Goal: Information Seeking & Learning: Learn about a topic

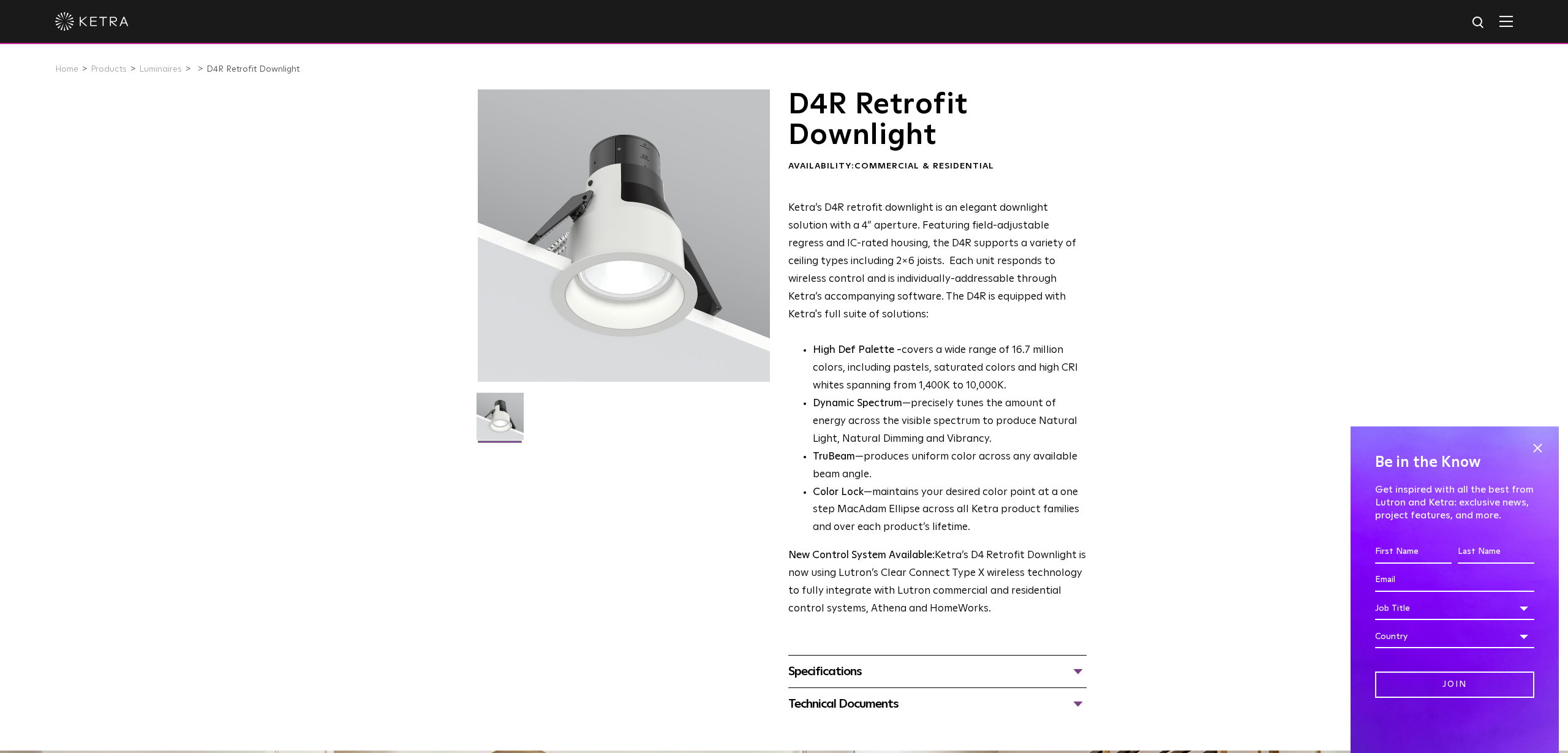
drag, startPoint x: 833, startPoint y: 346, endPoint x: 994, endPoint y: 599, distance: 299.9
click at [994, 599] on div "Ketra’s D4R retrofit downlight is an elegant downlight solution with a 4” apert…" at bounding box center [937, 409] width 298 height 418
click at [996, 597] on p "New Control System Available: Ketra’s D4 Retrofit Downlight is now using Lutron…" at bounding box center [937, 583] width 298 height 71
drag, startPoint x: 1000, startPoint y: 599, endPoint x: 786, endPoint y: 208, distance: 445.7
click at [785, 207] on div "D4R Retrofit Downlight Availability: Commercial & Residential Ketra’s D4R retro…" at bounding box center [784, 405] width 613 height 630
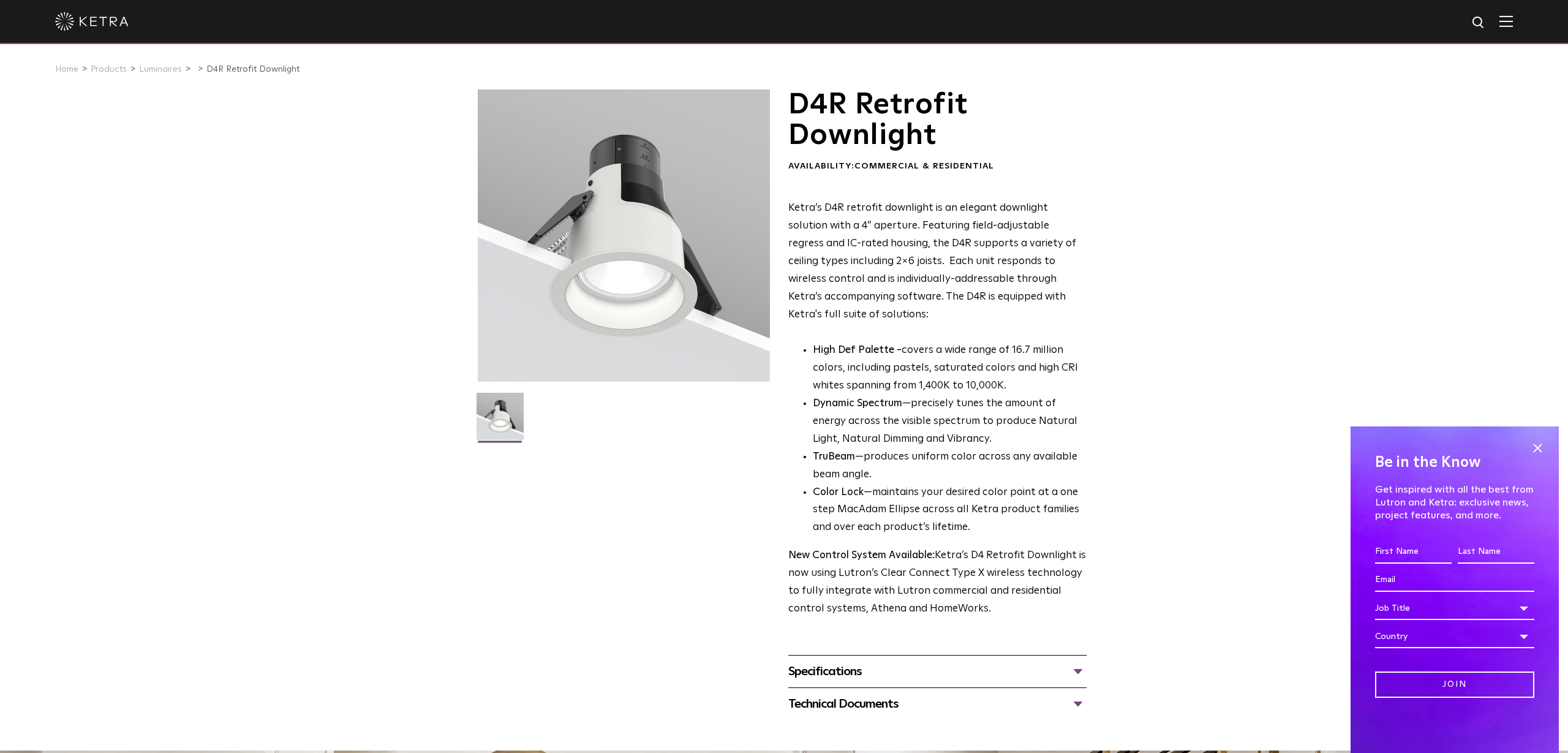
click at [796, 206] on p "Ketra’s D4R retrofit downlight is an elegant downlight solution with a 4” apert…" at bounding box center [937, 262] width 298 height 124
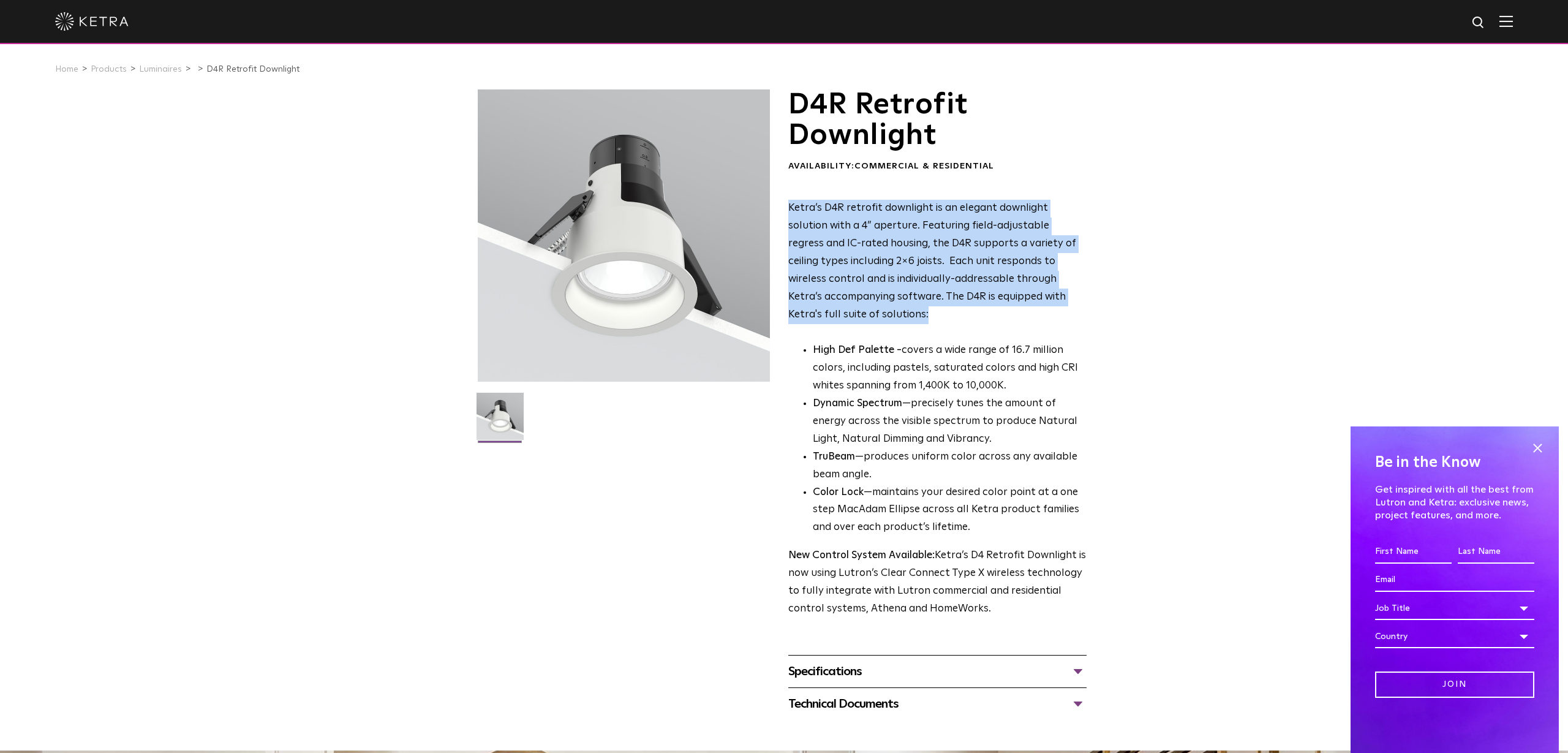
drag, startPoint x: 796, startPoint y: 206, endPoint x: 881, endPoint y: 307, distance: 132.0
click at [881, 307] on p "Ketra’s D4R retrofit downlight is an elegant downlight solution with a 4” apert…" at bounding box center [937, 262] width 298 height 124
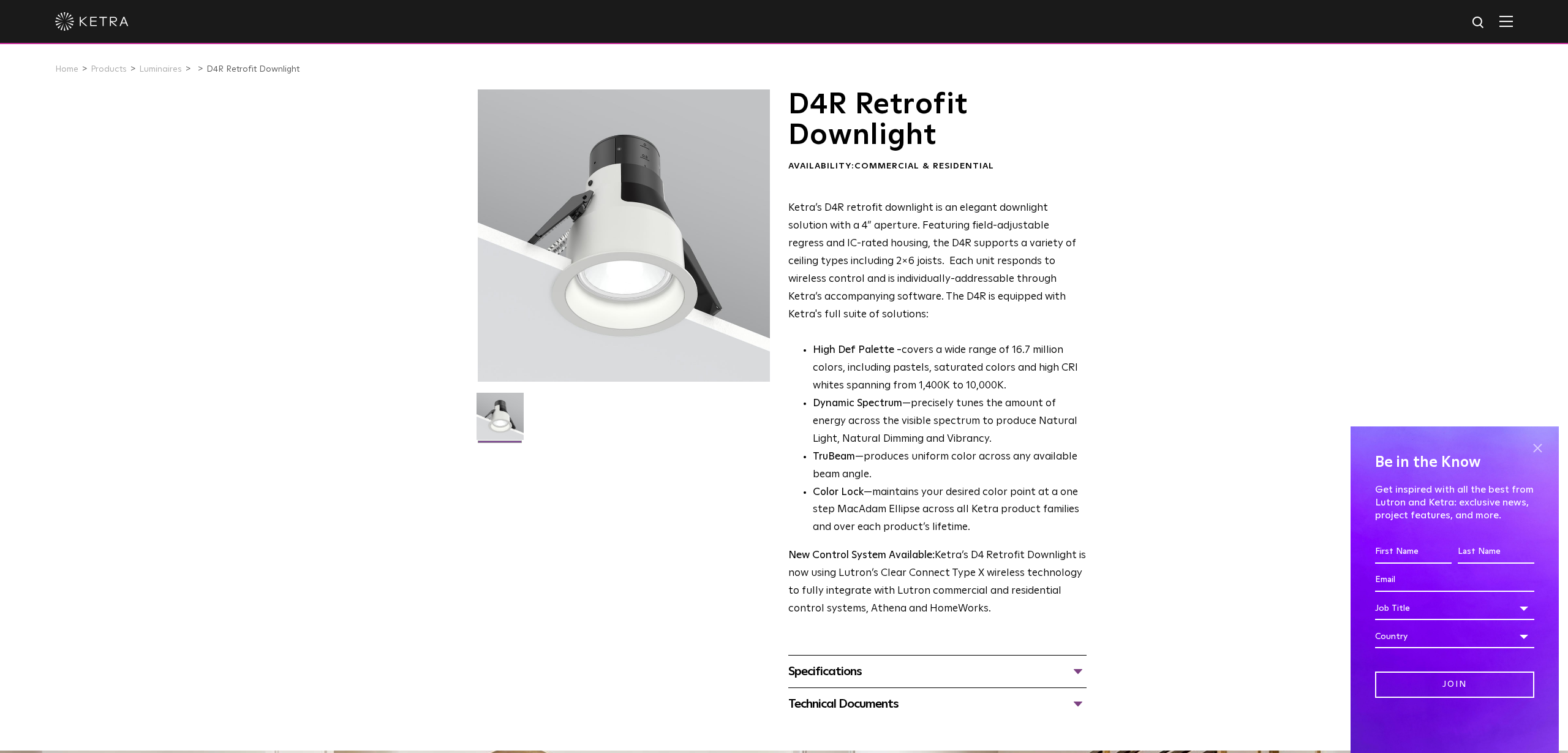
click at [1536, 452] on span at bounding box center [1537, 447] width 18 height 18
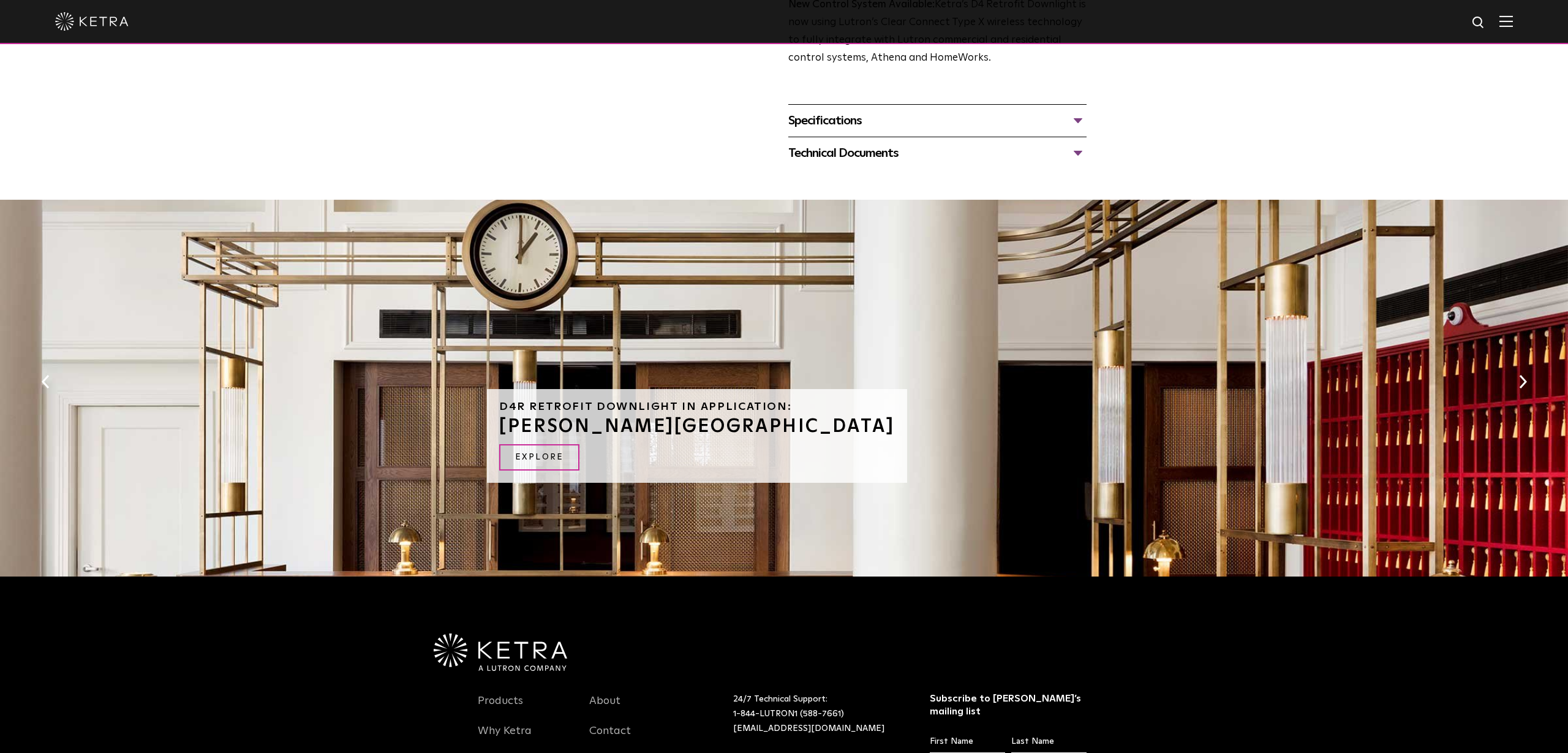
scroll to position [402, 0]
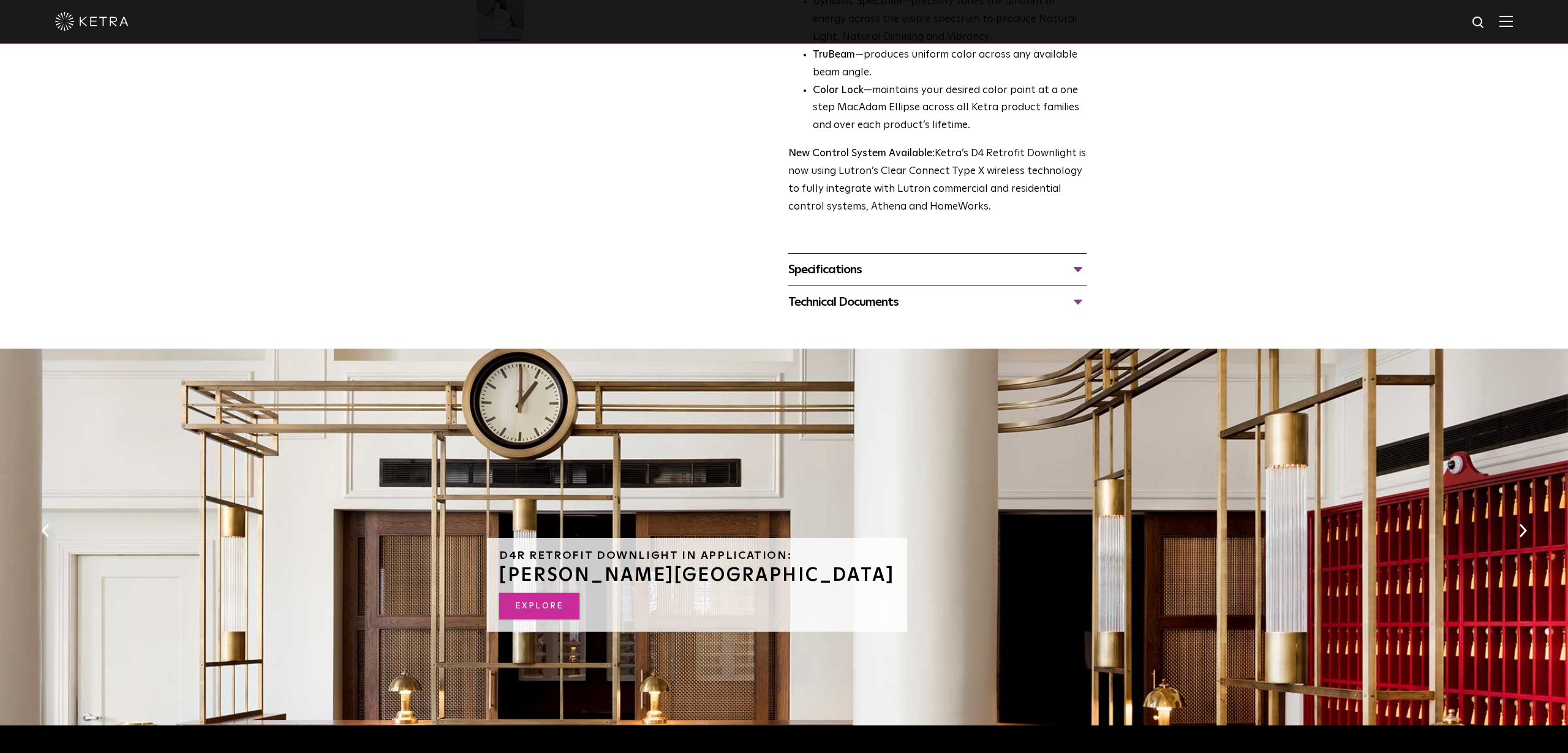
click at [547, 593] on link "EXPLORE" at bounding box center [539, 606] width 80 height 26
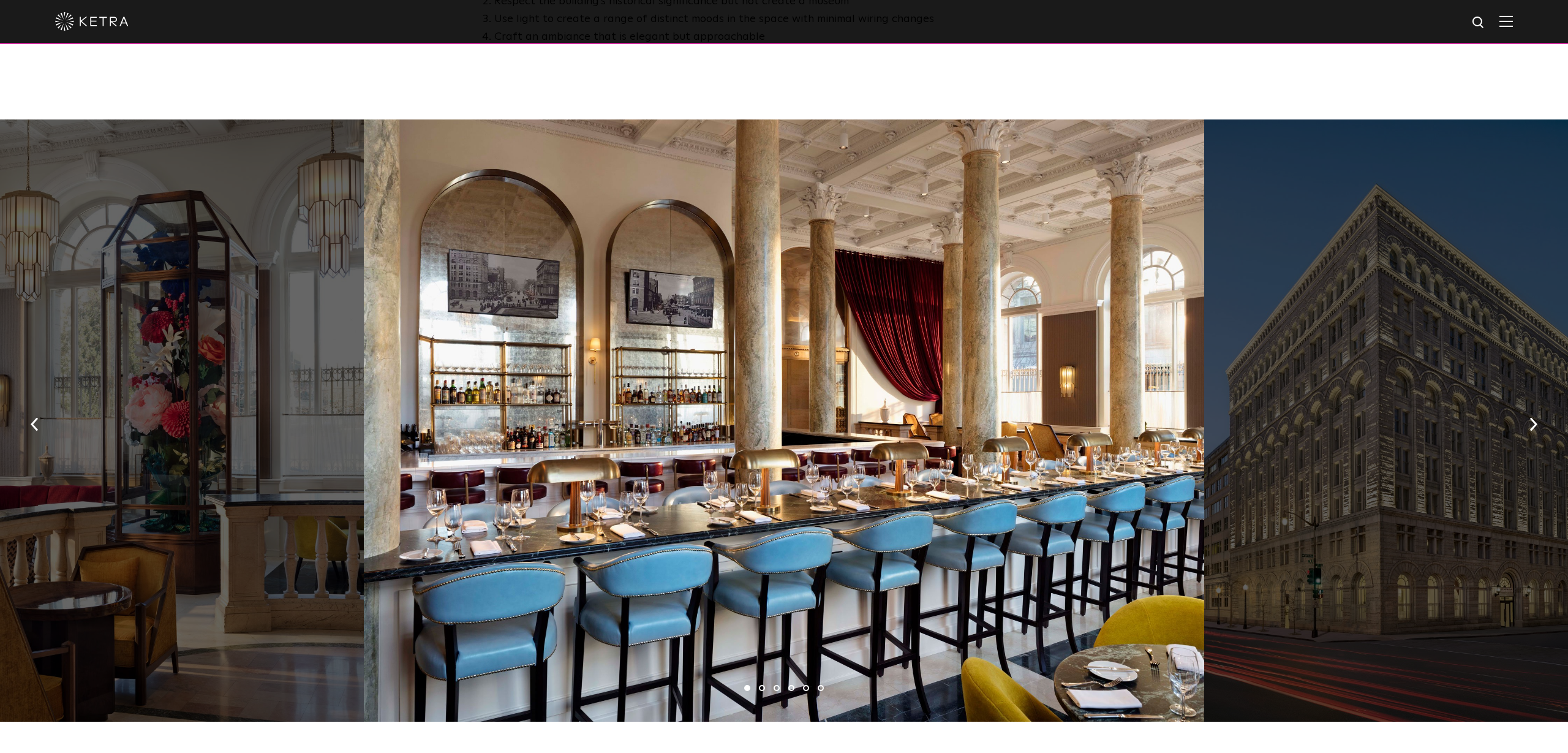
scroll to position [827, 0]
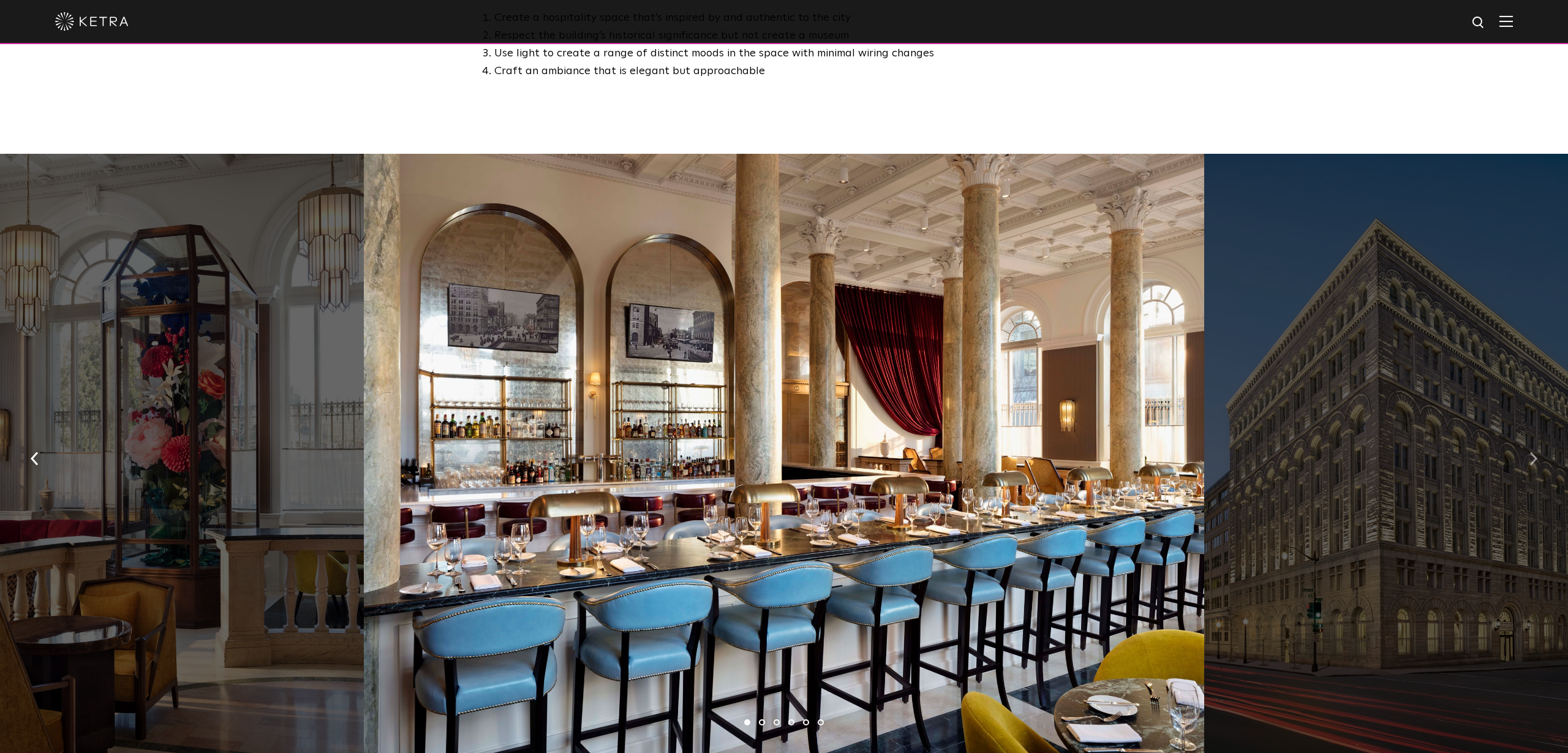
click at [1520, 437] on button "button" at bounding box center [1533, 458] width 26 height 42
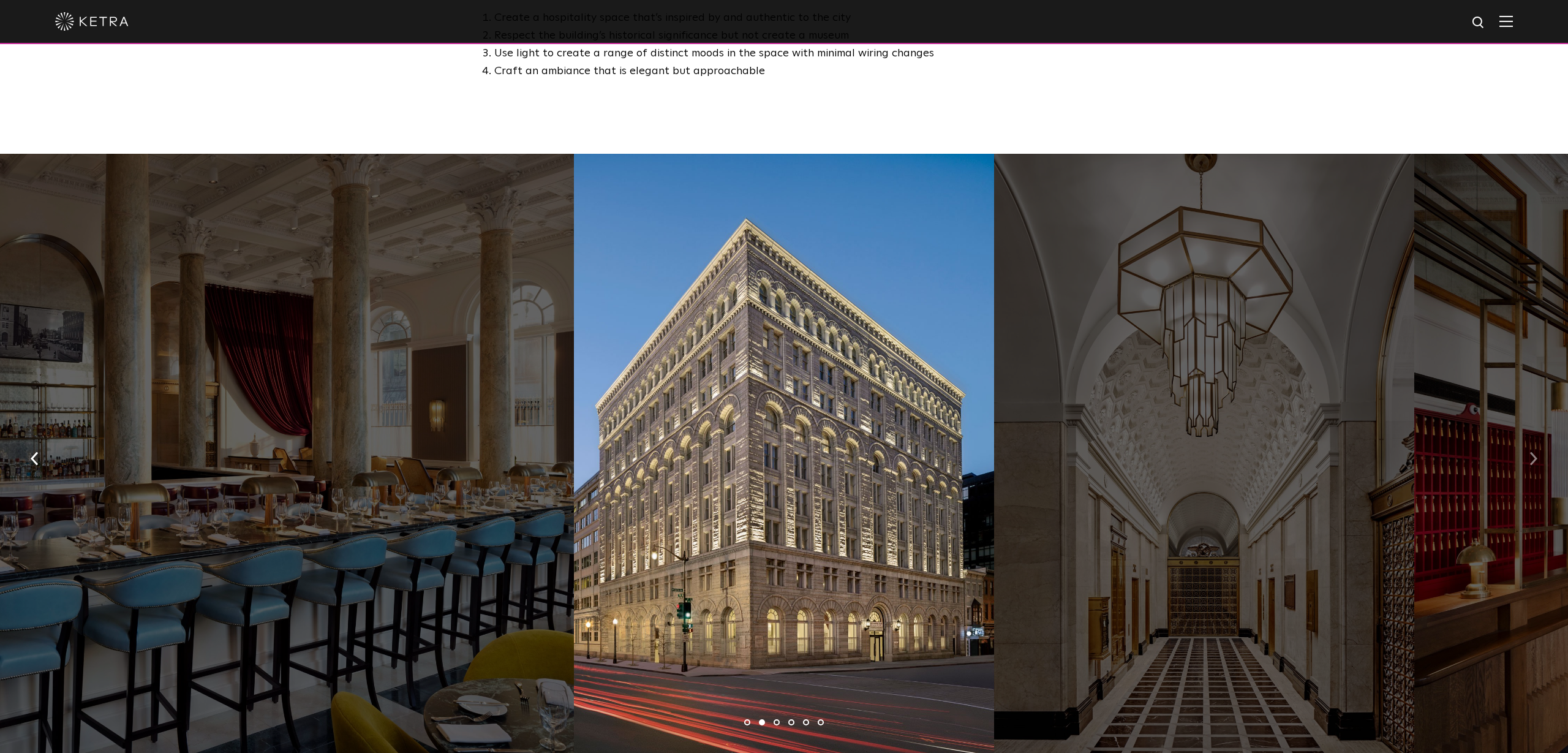
click at [1521, 437] on button "button" at bounding box center [1533, 458] width 26 height 42
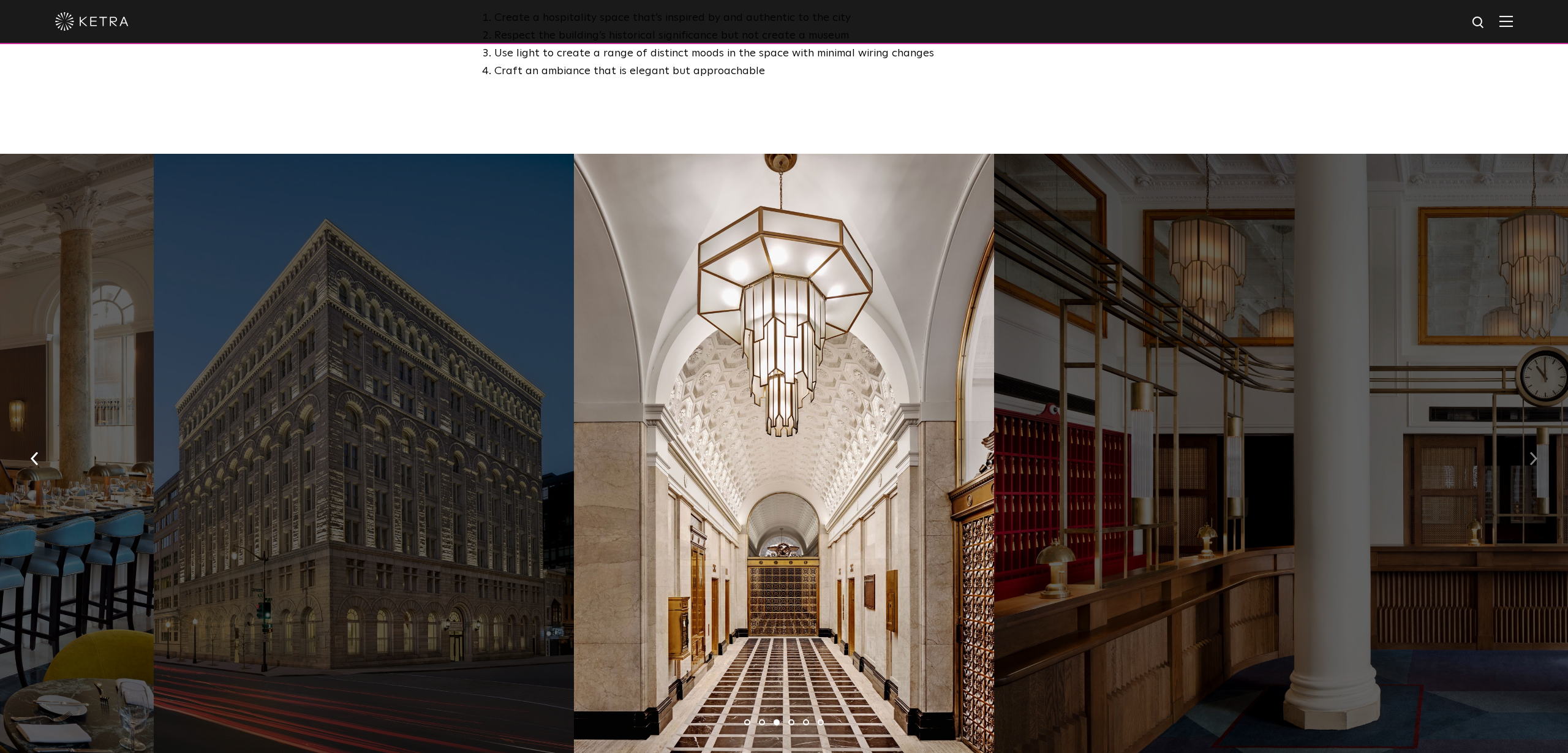
click at [1521, 437] on button "button" at bounding box center [1533, 458] width 26 height 42
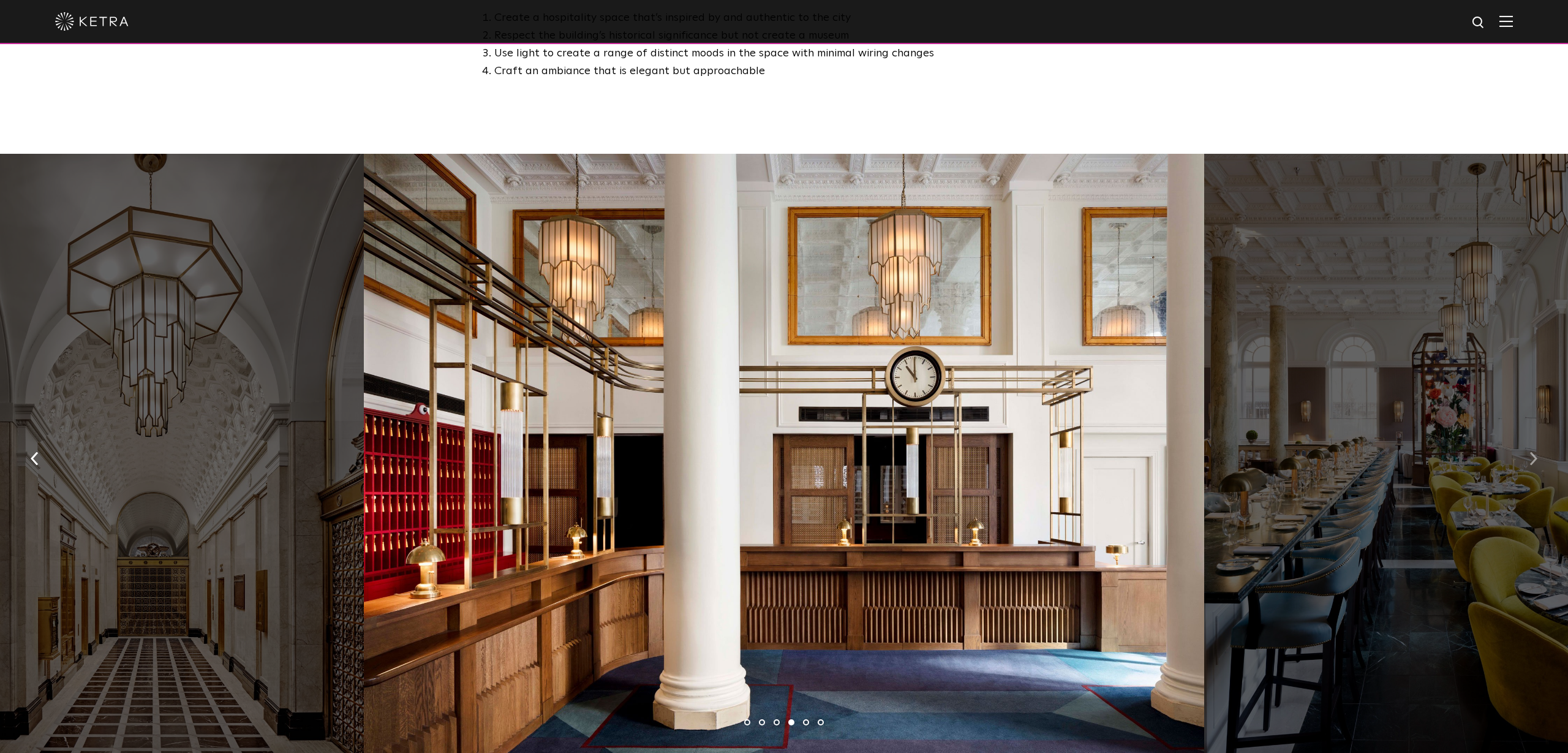
click at [1521, 437] on button "button" at bounding box center [1533, 458] width 26 height 42
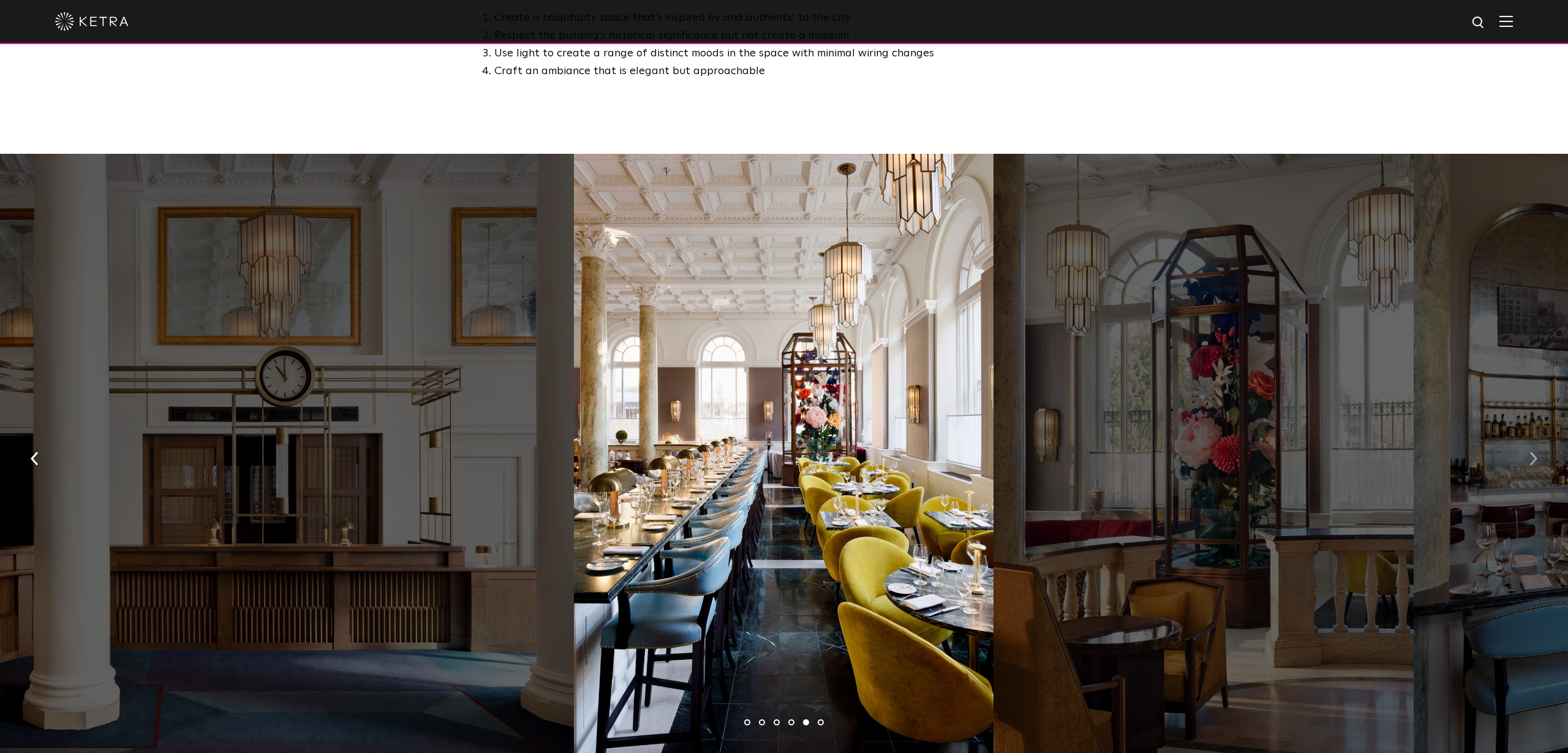
click at [1521, 437] on button "button" at bounding box center [1533, 458] width 26 height 42
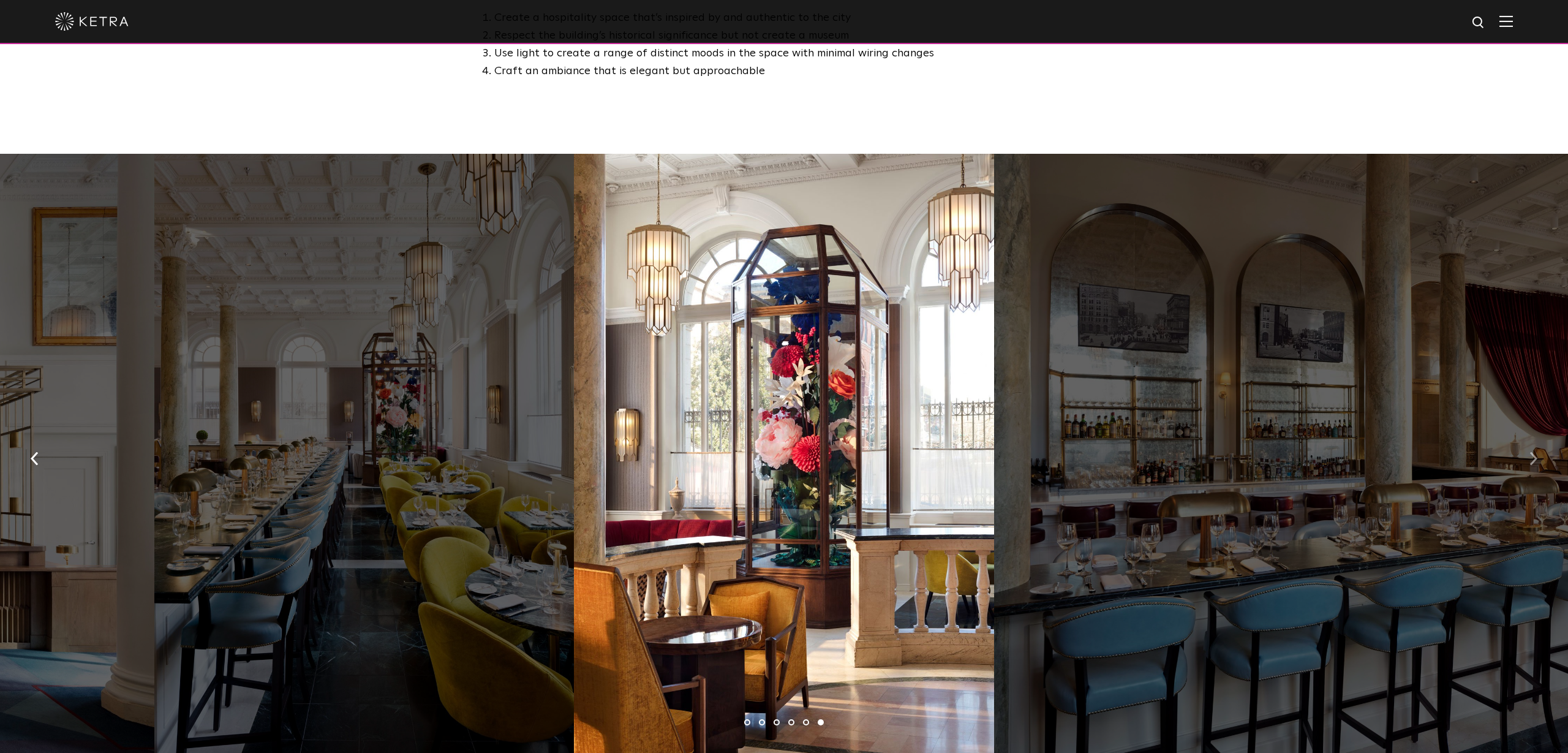
click at [1521, 437] on button "button" at bounding box center [1533, 458] width 26 height 42
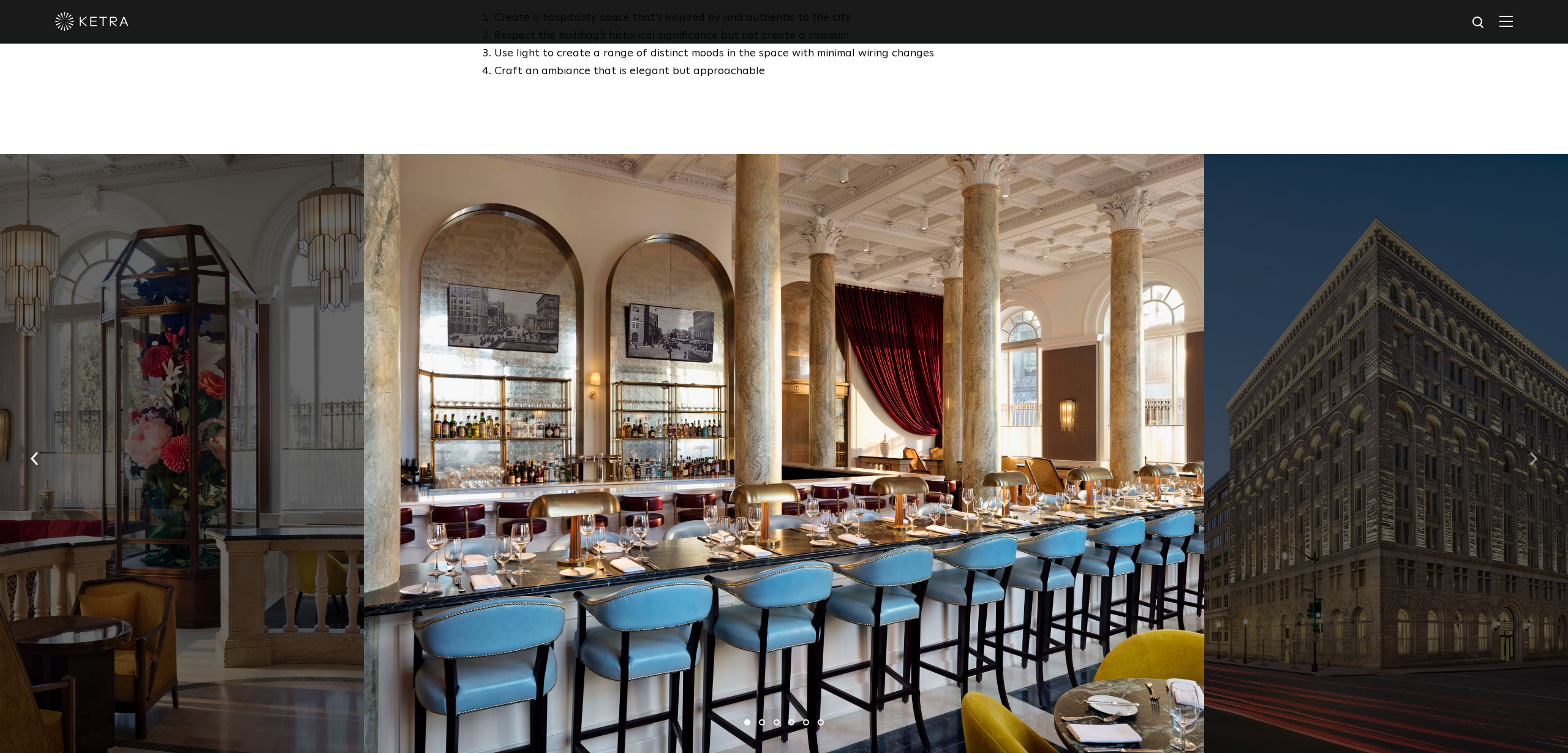
click at [1521, 437] on button "button" at bounding box center [1533, 458] width 26 height 42
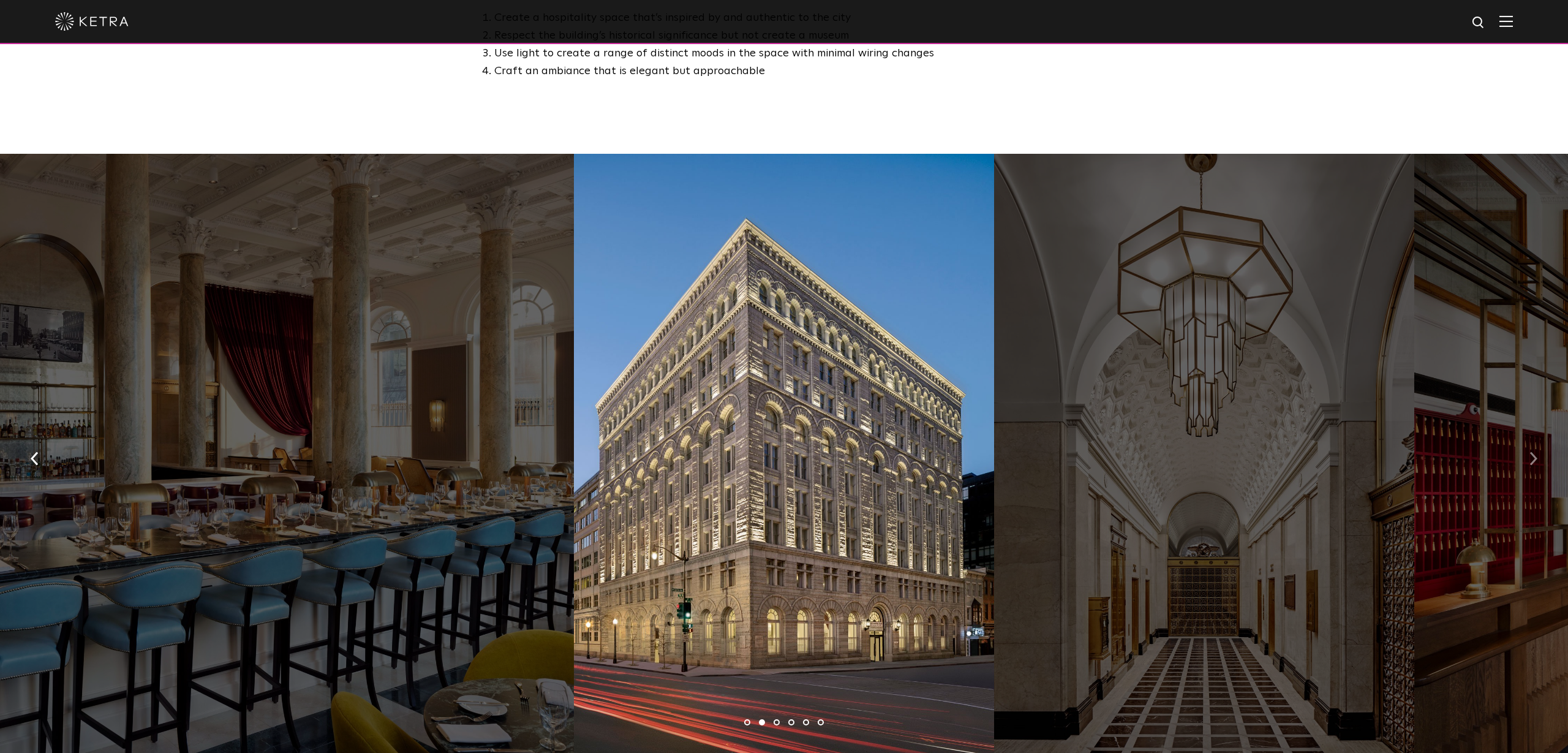
click at [1521, 437] on button "button" at bounding box center [1533, 458] width 26 height 42
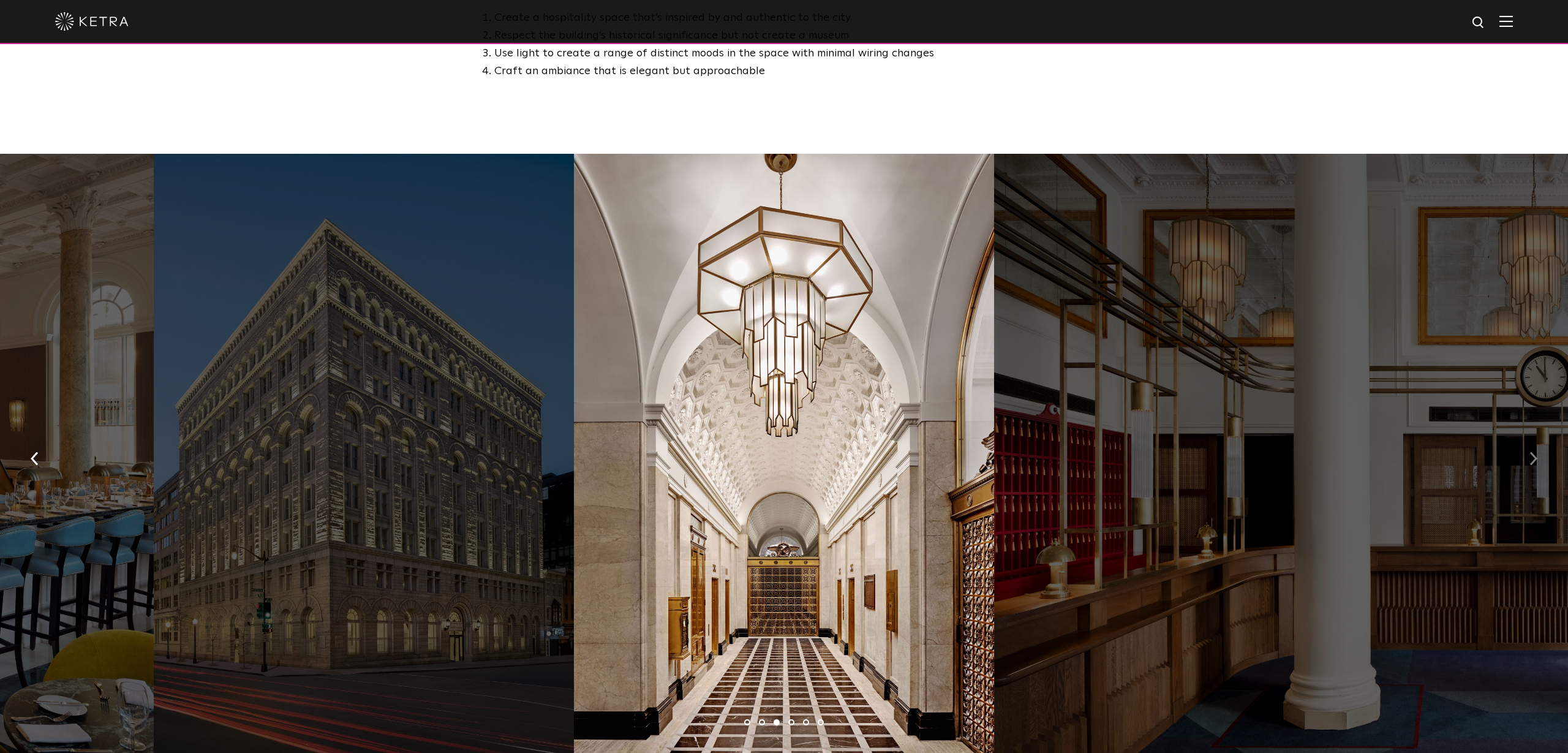
click at [1521, 437] on button "button" at bounding box center [1533, 458] width 26 height 42
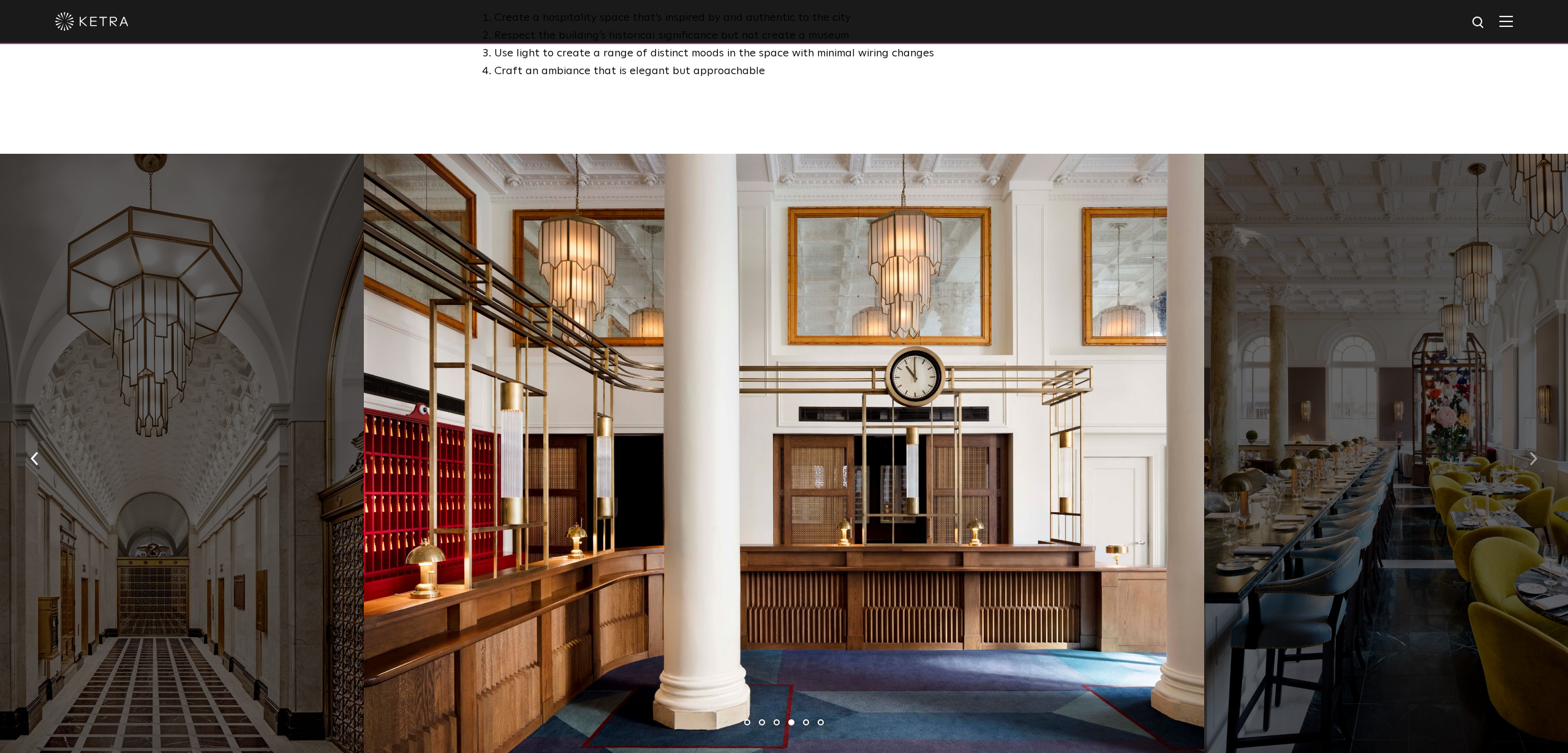
click at [1521, 437] on button "button" at bounding box center [1533, 458] width 26 height 42
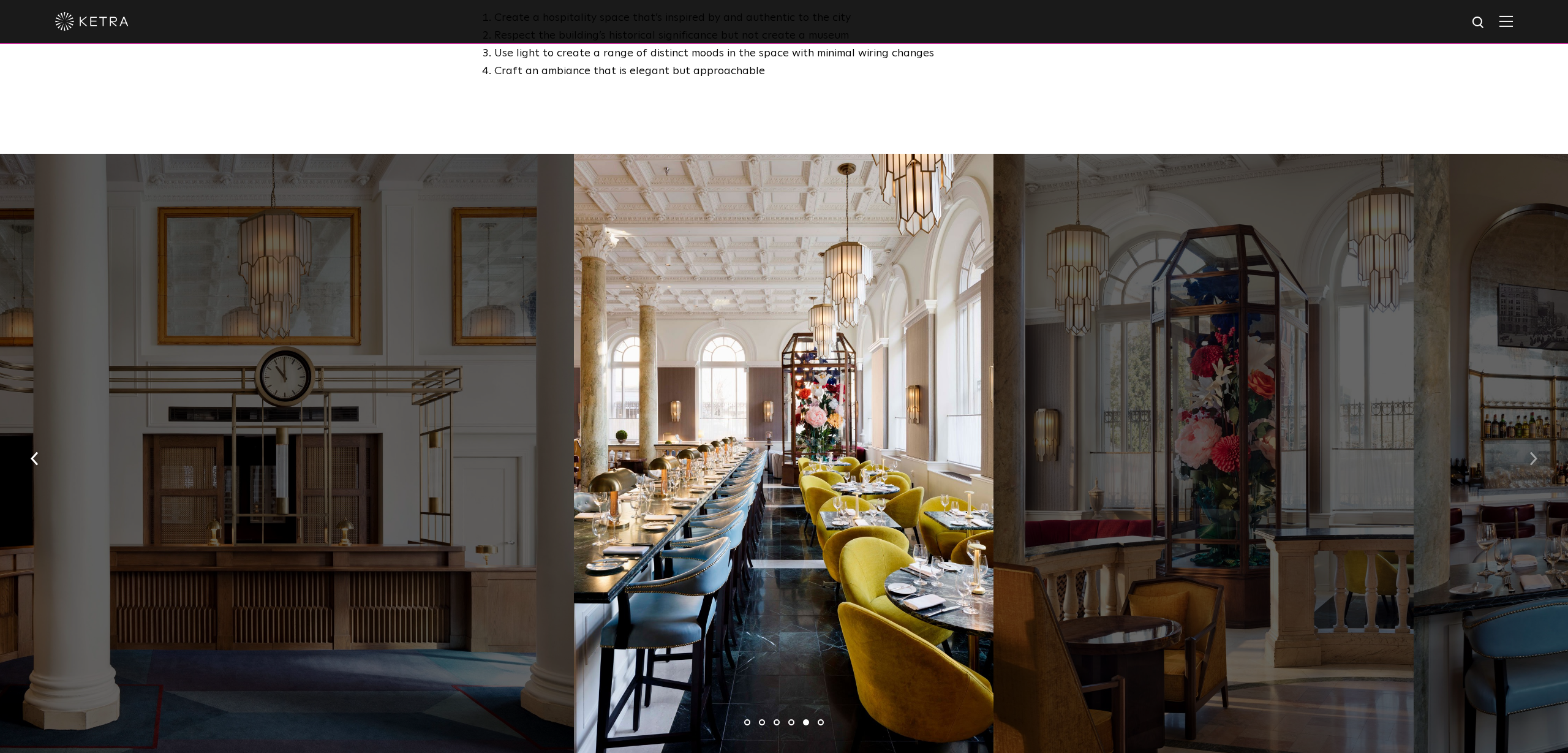
click at [1521, 437] on button "button" at bounding box center [1533, 458] width 26 height 42
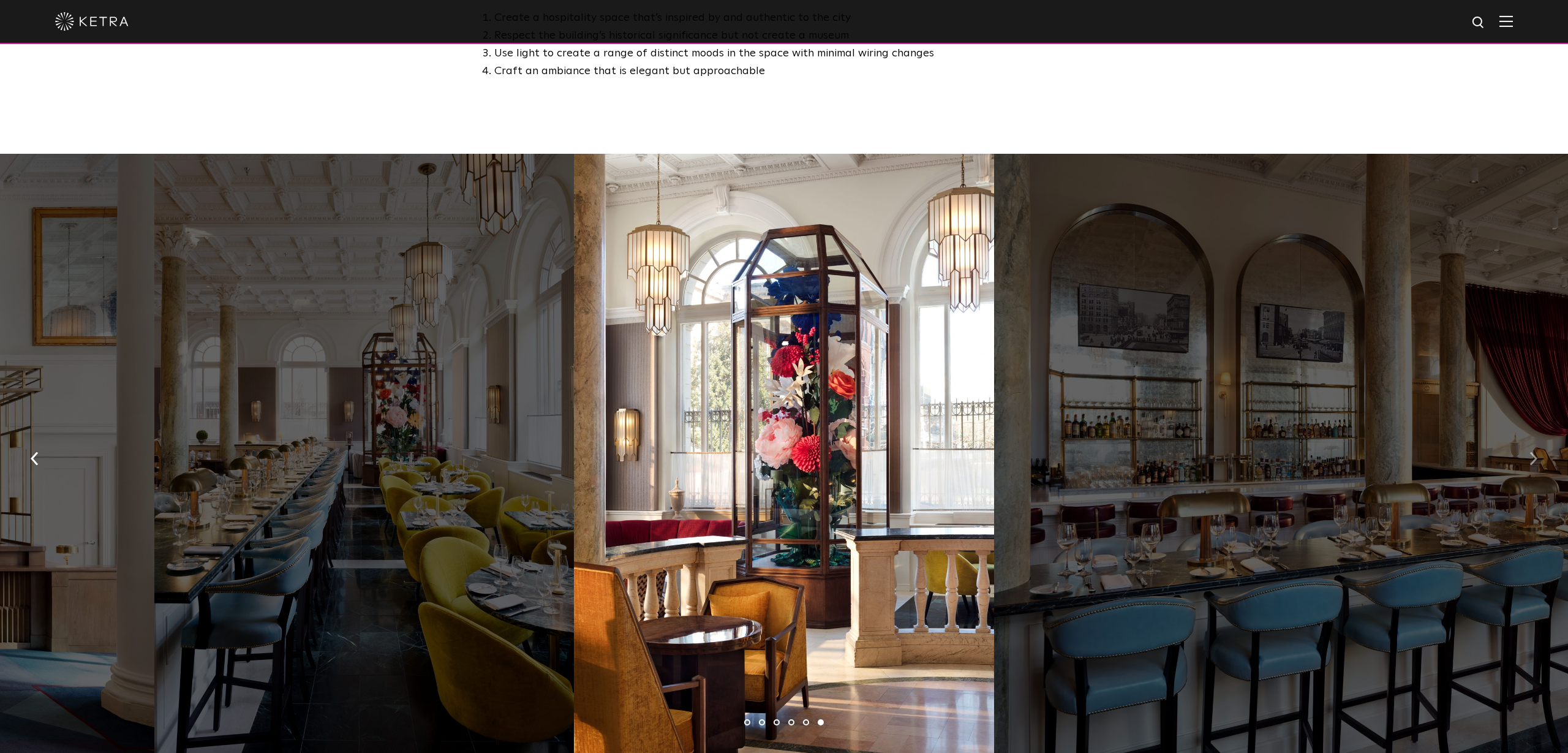
click at [1521, 437] on button "button" at bounding box center [1533, 458] width 26 height 42
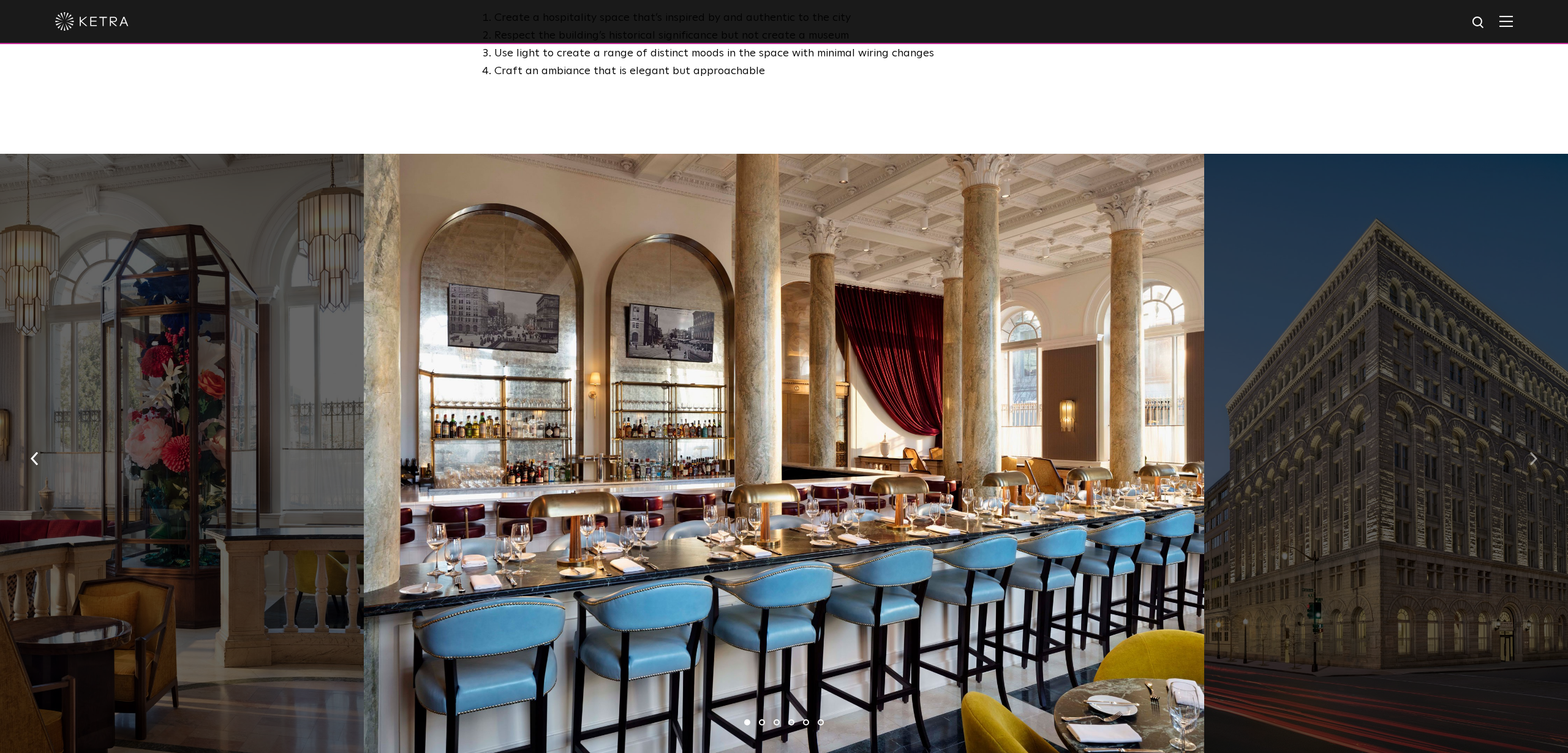
click at [1521, 437] on button "button" at bounding box center [1533, 458] width 26 height 42
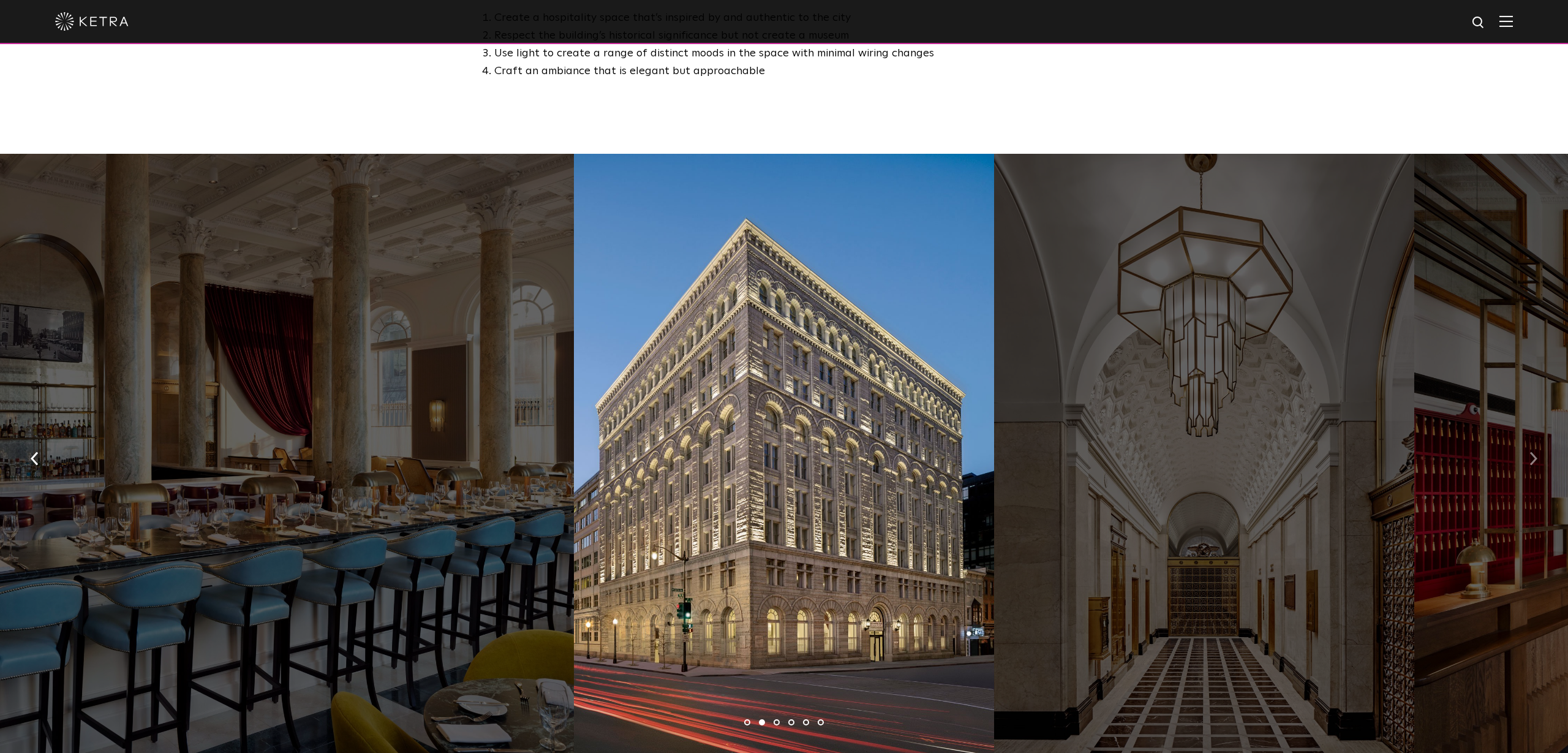
click at [1521, 437] on button "button" at bounding box center [1533, 458] width 26 height 42
